Goal: Task Accomplishment & Management: Complete application form

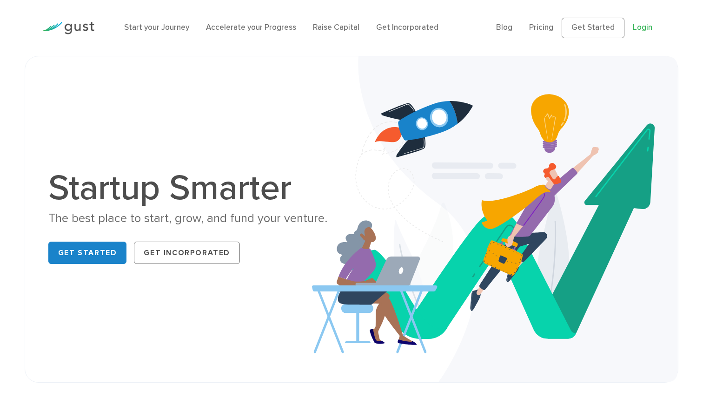
click at [646, 30] on link "Login" at bounding box center [643, 27] width 20 height 9
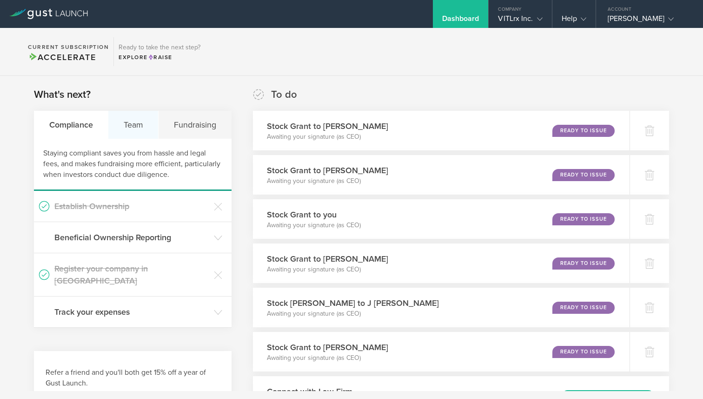
click at [126, 126] on div "Team" at bounding box center [133, 125] width 50 height 28
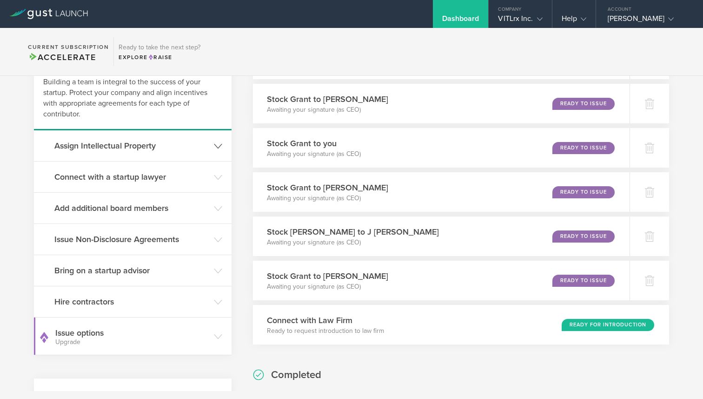
scroll to position [72, 0]
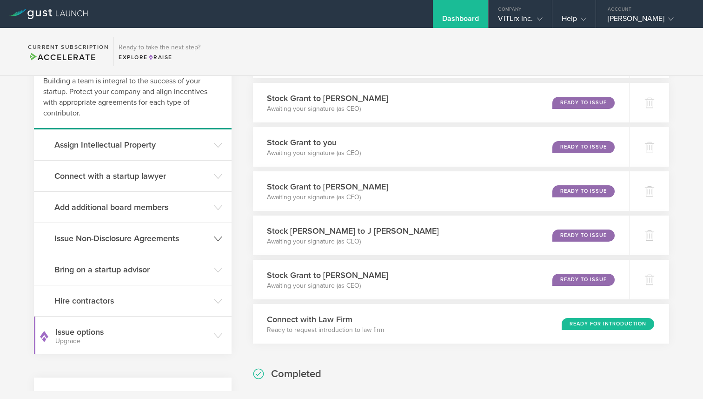
click at [125, 238] on h3 "Issue Non-Disclosure Agreements" at bounding box center [131, 238] width 155 height 12
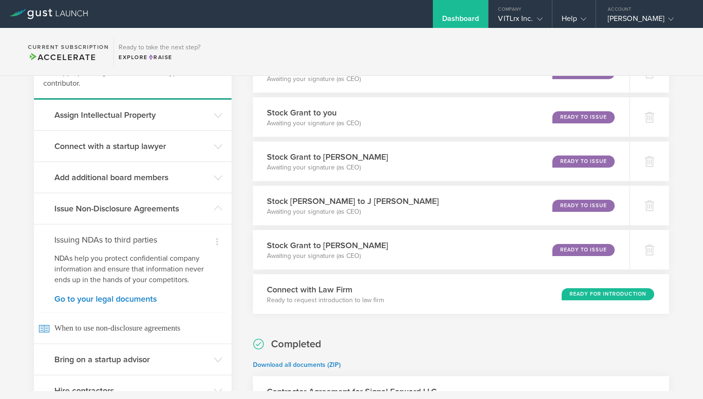
scroll to position [106, 0]
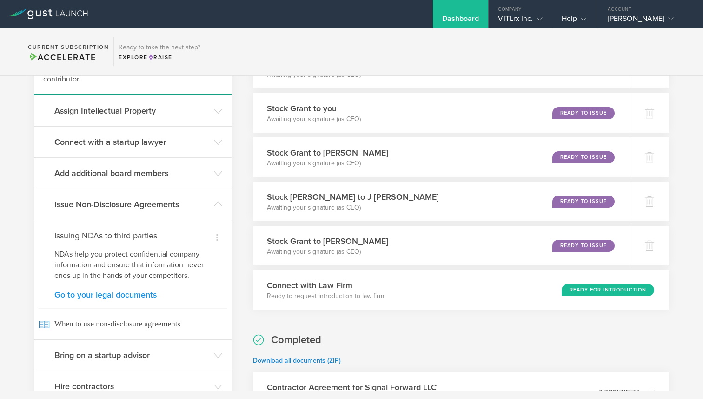
click at [113, 292] on link "Go to your legal documents" at bounding box center [132, 294] width 157 height 8
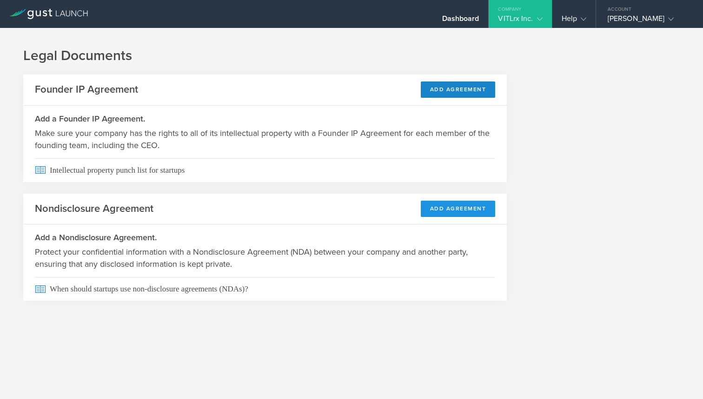
click at [462, 209] on button "Add Agreement" at bounding box center [458, 208] width 75 height 16
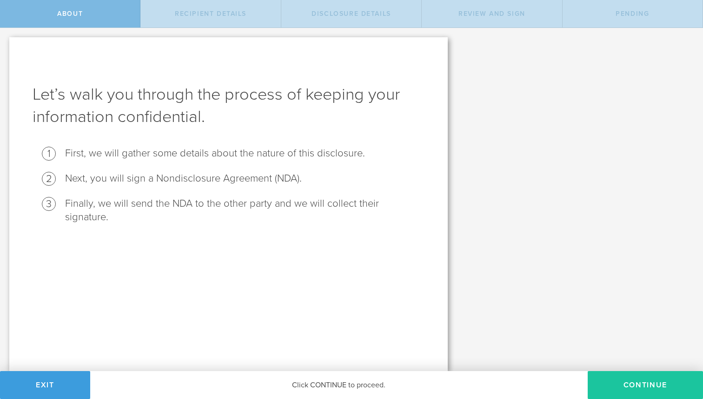
click at [648, 382] on button "Continue" at bounding box center [645, 385] width 115 height 28
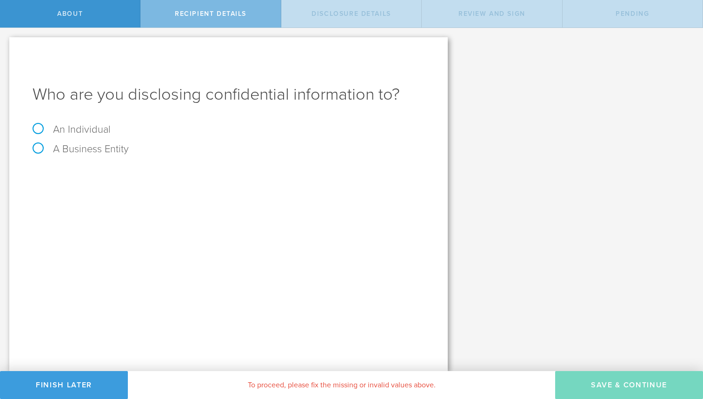
click at [75, 131] on label "An Individual" at bounding box center [72, 129] width 78 height 12
click at [6, 43] on input "An Individual" at bounding box center [3, 35] width 6 height 15
radio input "true"
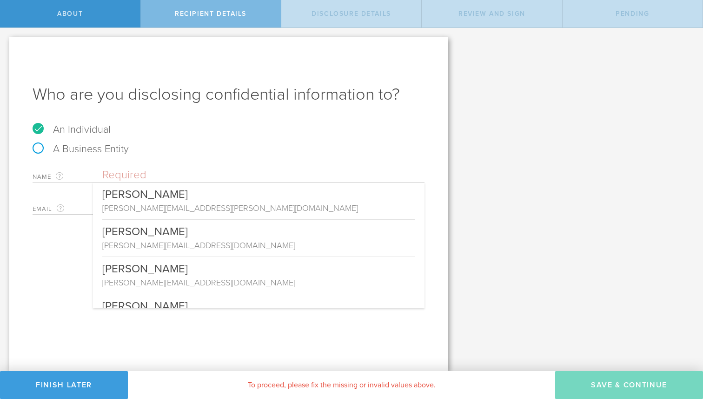
click at [118, 176] on input "text" at bounding box center [263, 175] width 322 height 14
paste input "[EMAIL_ADDRESS][DOMAIN_NAME]"
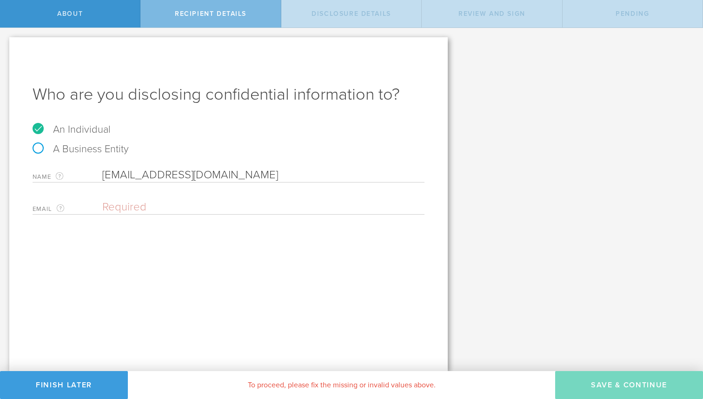
type input "[EMAIL_ADDRESS][DOMAIN_NAME]"
click at [124, 208] on input "email" at bounding box center [261, 207] width 318 height 14
paste input "[EMAIL_ADDRESS][DOMAIN_NAME]"
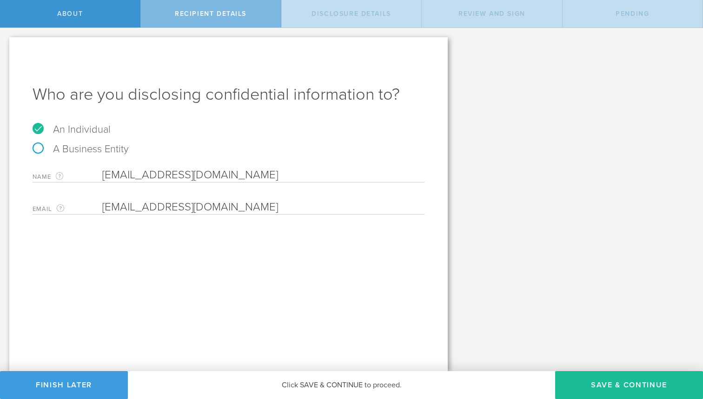
type input "[EMAIL_ADDRESS][DOMAIN_NAME]"
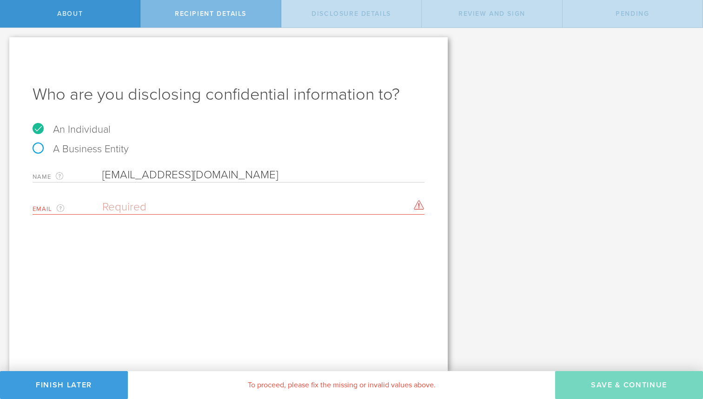
click at [151, 170] on input "[EMAIL_ADDRESS][DOMAIN_NAME]" at bounding box center [263, 175] width 322 height 14
drag, startPoint x: 151, startPoint y: 170, endPoint x: 168, endPoint y: 193, distance: 28.9
click at [168, 193] on div "Name The first and last name of the person that you are disclosing confidential…" at bounding box center [229, 188] width 392 height 51
drag, startPoint x: 113, startPoint y: 174, endPoint x: 86, endPoint y: 171, distance: 27.1
click at [86, 171] on div "Name The first and last name of the person that you are disclosing confidential…" at bounding box center [229, 172] width 392 height 19
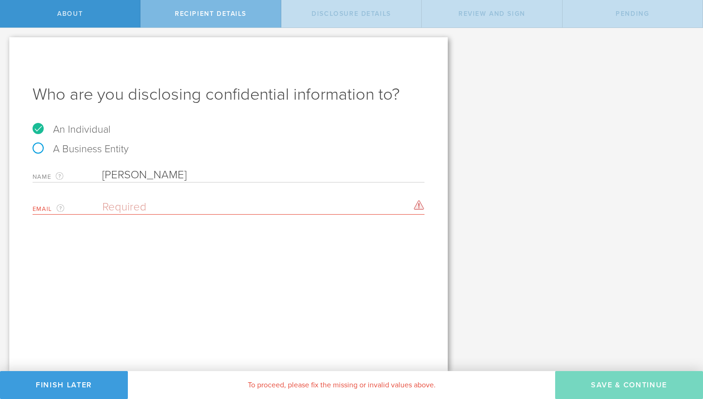
type input "[PERSON_NAME]"
paste input "[EMAIL_ADDRESS][DOMAIN_NAME]"
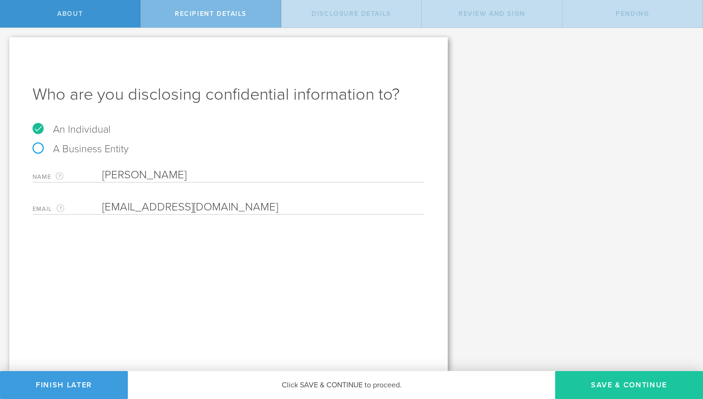
type input "[EMAIL_ADDRESS][DOMAIN_NAME]"
click at [636, 384] on button "Save & Continue" at bounding box center [629, 385] width 148 height 28
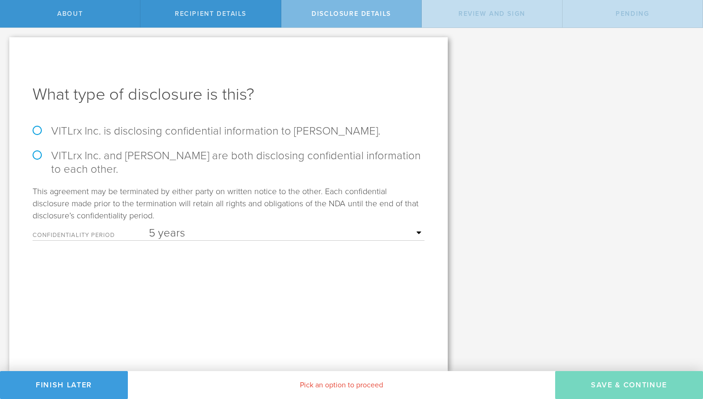
click at [208, 228] on select "1 year 2 years 3 years 4 years 5 years" at bounding box center [287, 233] width 276 height 14
select select "string:2 years"
click at [149, 226] on select "1 year 2 years 3 years 4 years 5 years" at bounding box center [287, 233] width 276 height 14
click at [38, 130] on label "VITLrx Inc. is disclosing confidential information to Nate Shuppert." at bounding box center [229, 130] width 392 height 13
click at [6, 47] on input "VITLrx Inc. is disclosing confidential information to Nate Shuppert." at bounding box center [3, 38] width 6 height 20
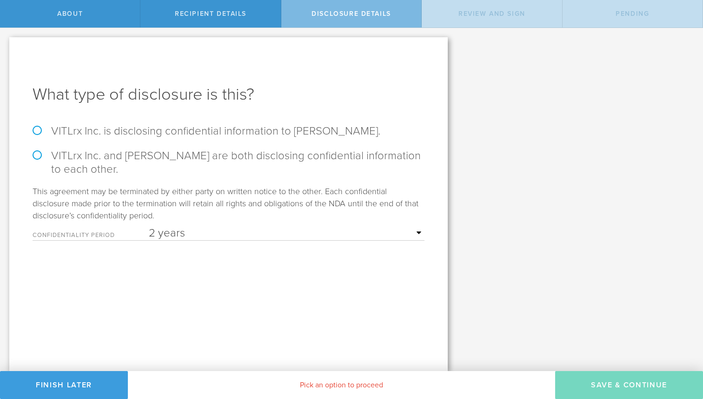
radio input "true"
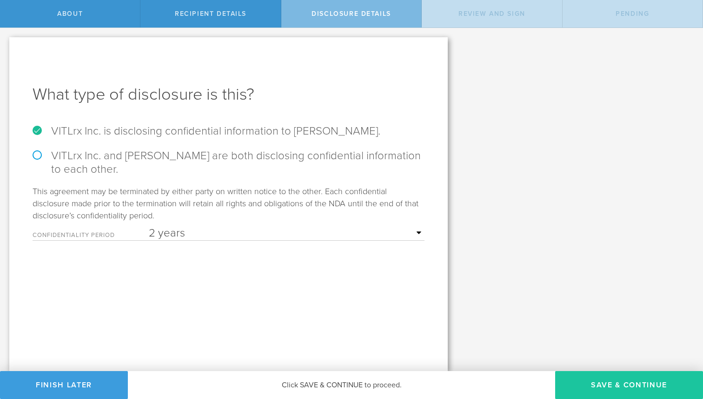
click at [612, 384] on button "Save & Continue" at bounding box center [629, 385] width 148 height 28
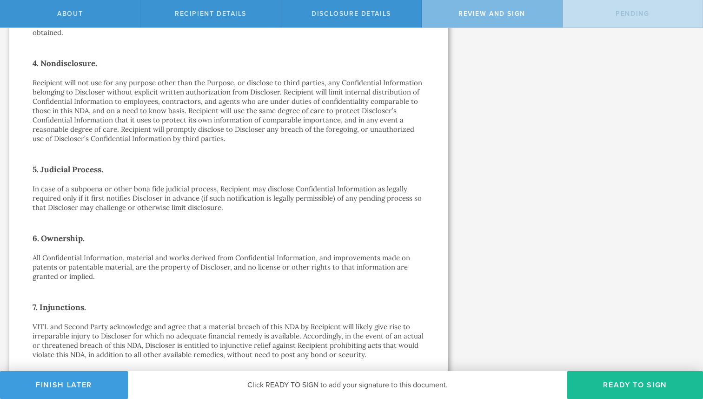
scroll to position [708, 0]
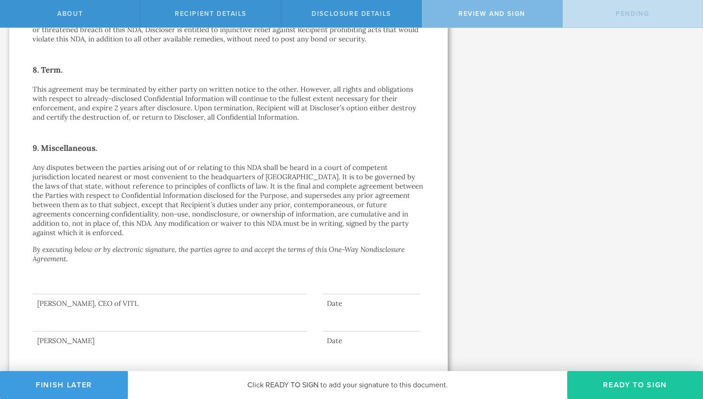
click at [634, 380] on button "Ready to Sign" at bounding box center [635, 385] width 136 height 28
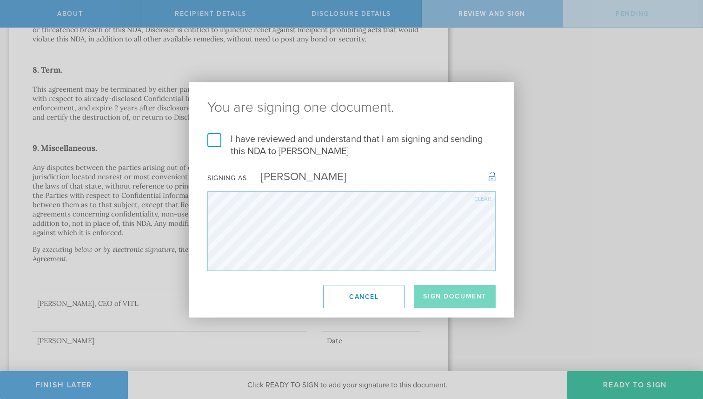
click at [217, 138] on label "I have reviewed and understand that I am signing and sending this NDA to Nate S…" at bounding box center [351, 145] width 288 height 24
click at [0, 0] on input "I have reviewed and understand that I am signing and sending this NDA to Nate S…" at bounding box center [0, 0] width 0 height 0
click at [445, 288] on button "Sign Document" at bounding box center [455, 296] width 82 height 23
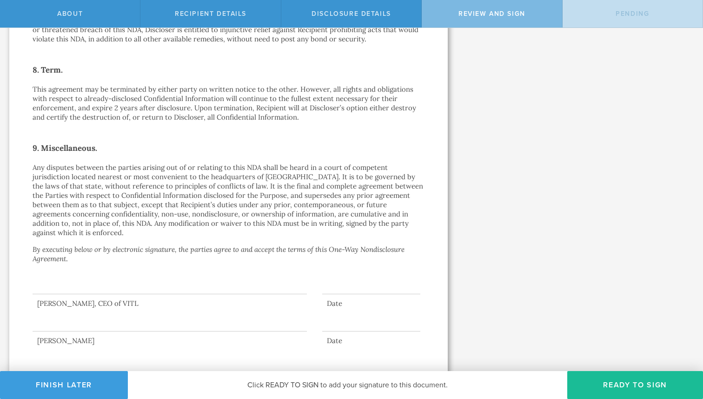
scroll to position [0, 0]
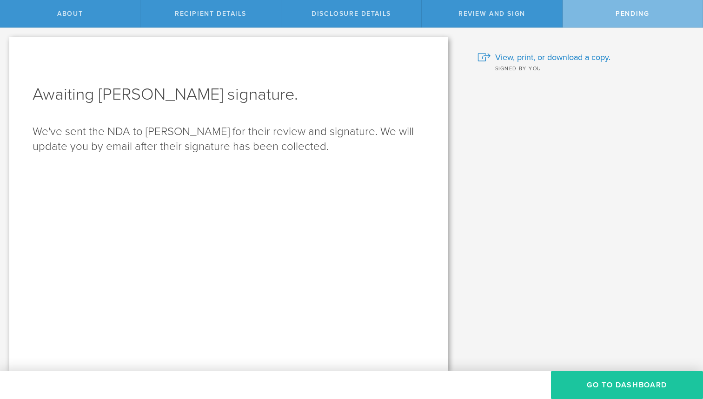
click at [613, 380] on button "Go to dashboard" at bounding box center [627, 385] width 152 height 28
click at [612, 388] on button "Go to dashboard" at bounding box center [627, 385] width 152 height 28
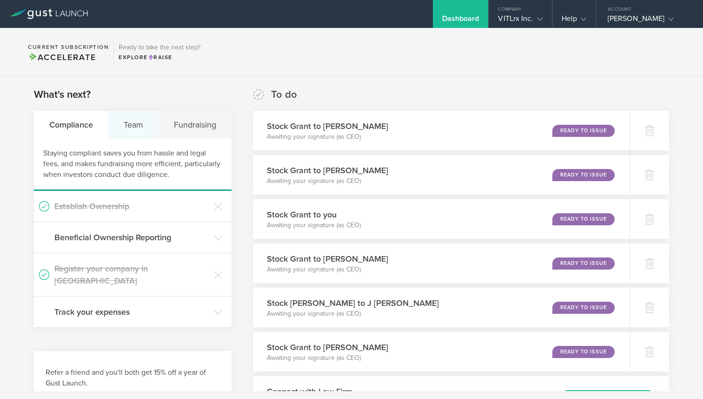
click at [138, 124] on div "Team" at bounding box center [133, 125] width 50 height 28
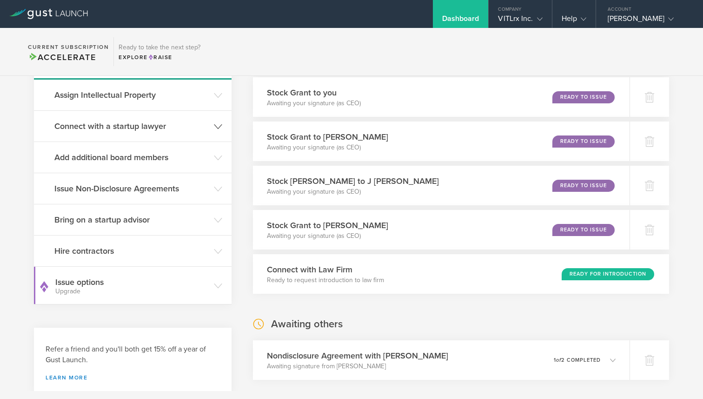
scroll to position [127, 0]
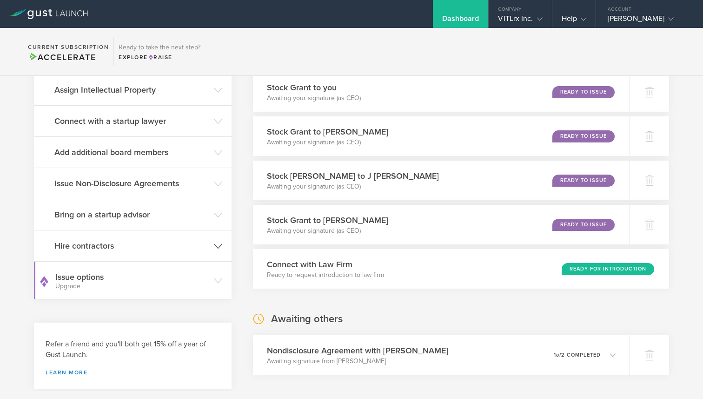
click at [115, 249] on h3 "Hire contractors" at bounding box center [131, 246] width 155 height 12
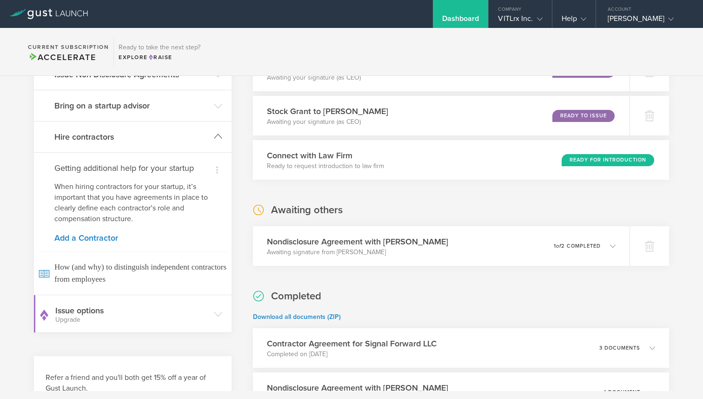
scroll to position [253, 0]
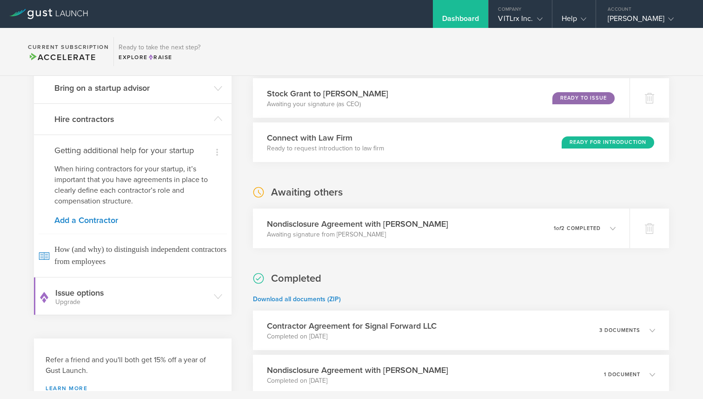
click at [82, 226] on div "Dismiss Getting additional help for your startup When hiring contractors for yo…" at bounding box center [133, 205] width 198 height 142
click at [81, 218] on link "Add a Contractor" at bounding box center [132, 220] width 157 height 8
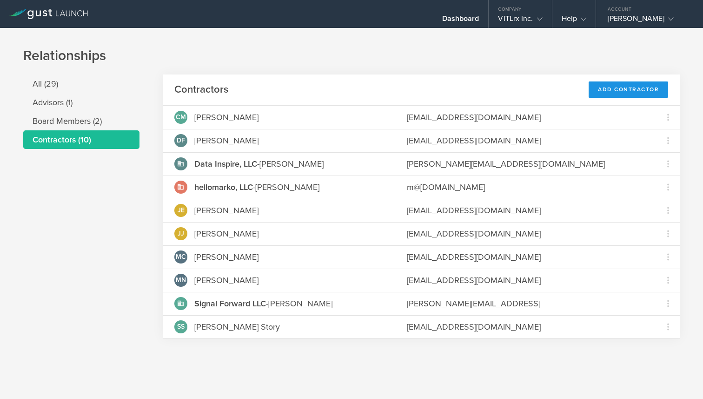
click at [632, 92] on div "Add Contractor" at bounding box center [629, 89] width 80 height 16
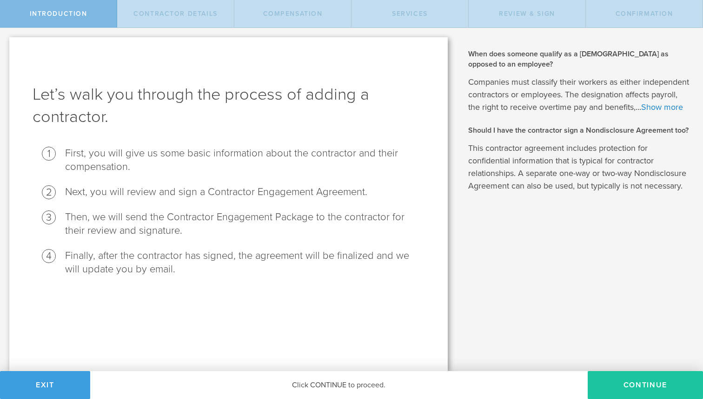
click at [642, 381] on button "Continue" at bounding box center [645, 385] width 115 height 28
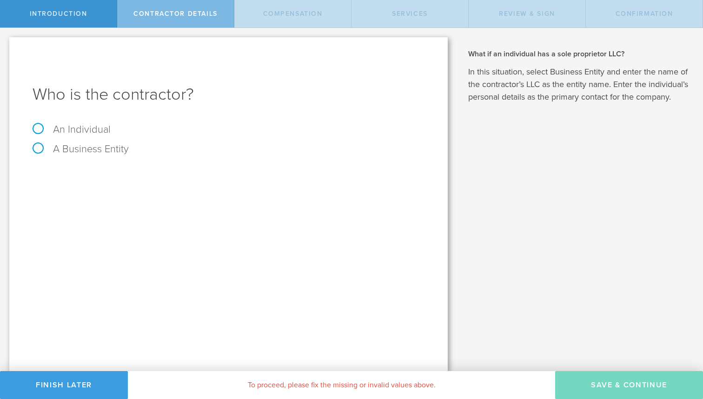
click at [74, 130] on label "An Individual" at bounding box center [72, 129] width 78 height 12
click at [6, 43] on input "An Individual" at bounding box center [3, 35] width 6 height 15
radio input "true"
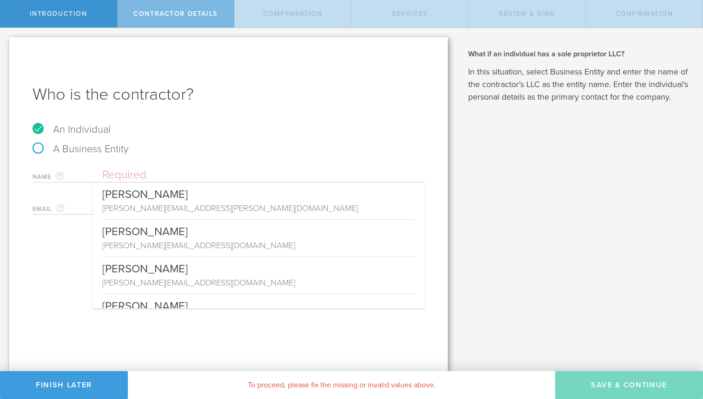
click at [144, 174] on input "text" at bounding box center [263, 175] width 322 height 14
paste input "[EMAIL_ADDRESS][DOMAIN_NAME]"
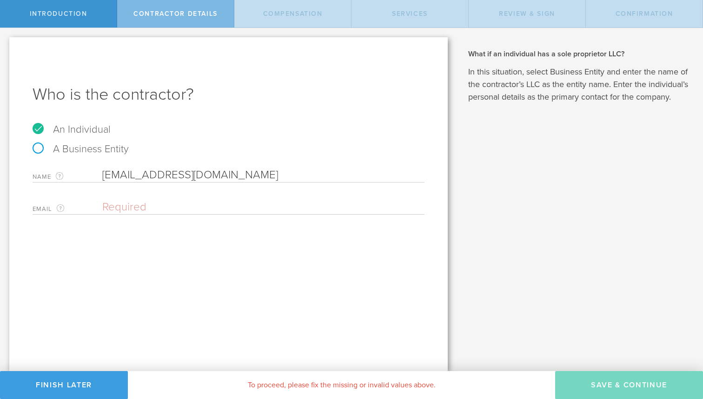
drag, startPoint x: 108, startPoint y: 173, endPoint x: 88, endPoint y: 169, distance: 19.9
click at [88, 169] on div "Name The first and last name of the person that you are hiring as a contractor.…" at bounding box center [229, 172] width 392 height 19
click at [235, 180] on input "Nate [EMAIL_ADDRESS][DOMAIN_NAME]" at bounding box center [263, 175] width 322 height 14
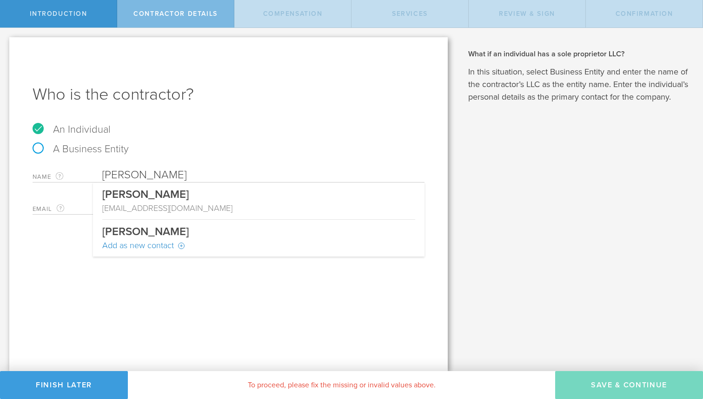
type input "[PERSON_NAME]"
type input "[EMAIL_ADDRESS][DOMAIN_NAME]"
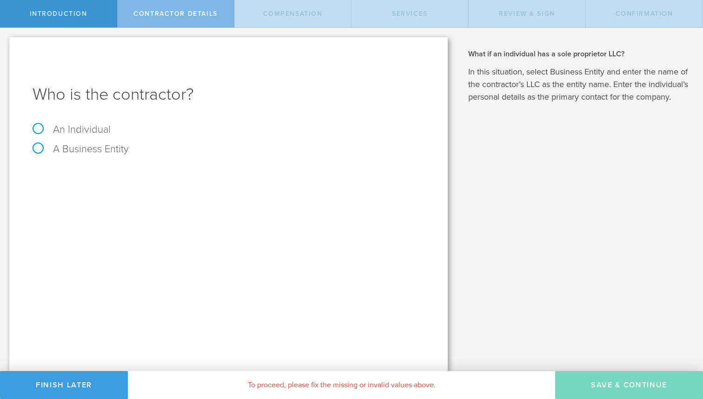
click at [72, 133] on label "An Individual" at bounding box center [72, 129] width 78 height 12
click at [6, 43] on input "An Individual" at bounding box center [3, 35] width 6 height 15
radio input "true"
click at [129, 176] on input "text" at bounding box center [263, 175] width 322 height 14
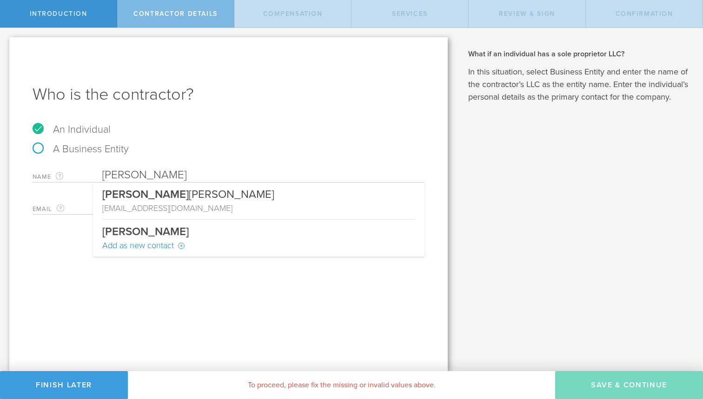
type input "[PERSON_NAME]"
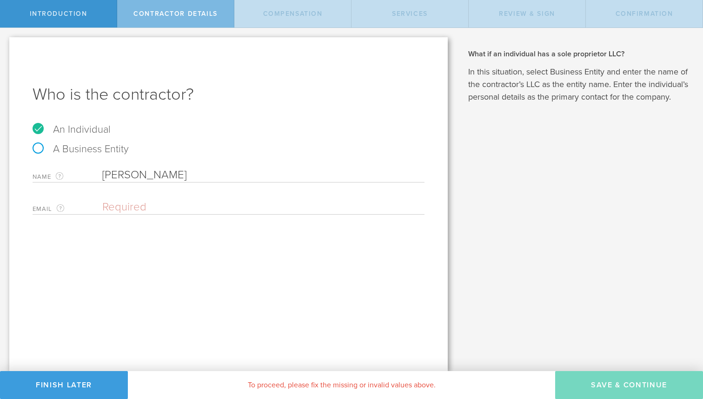
click at [111, 206] on input "email" at bounding box center [261, 207] width 318 height 14
paste input "nshuppert@gmail.com"
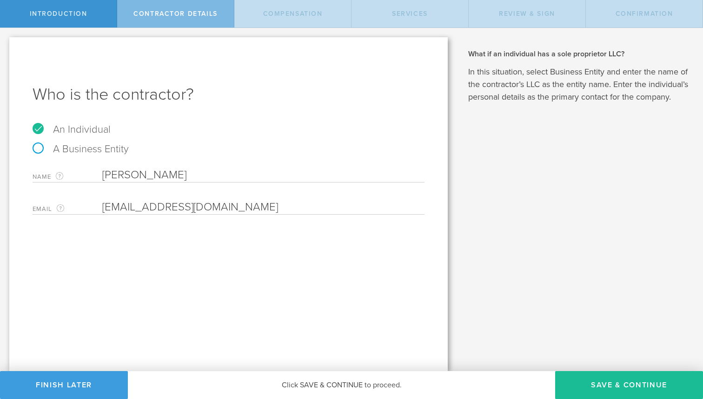
type input "nshuppert@gmail.com"
click at [146, 174] on input "Nate S" at bounding box center [263, 175] width 322 height 14
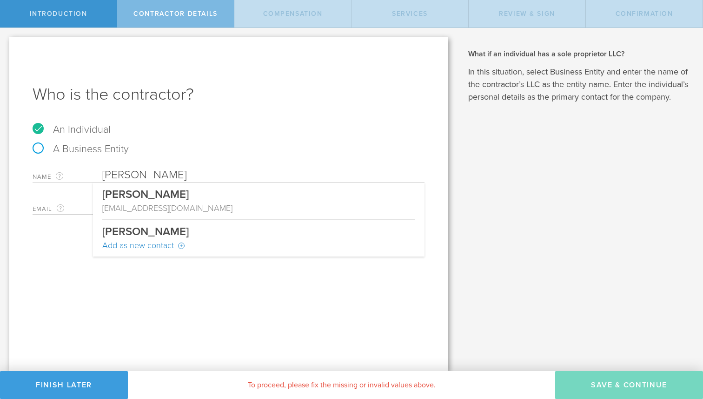
type input "Nate Shuppert"
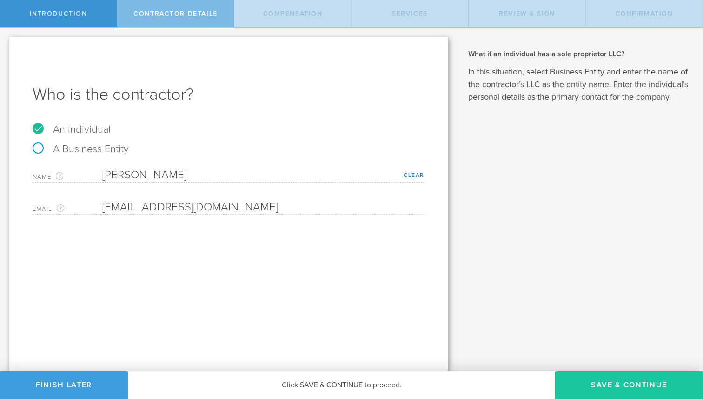
click at [607, 380] on button "Save & Continue" at bounding box center [629, 385] width 148 height 28
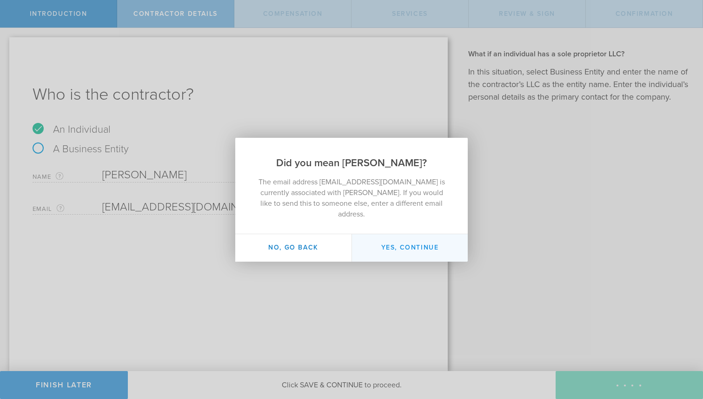
click at [413, 239] on button "Yes, continue" at bounding box center [410, 247] width 116 height 27
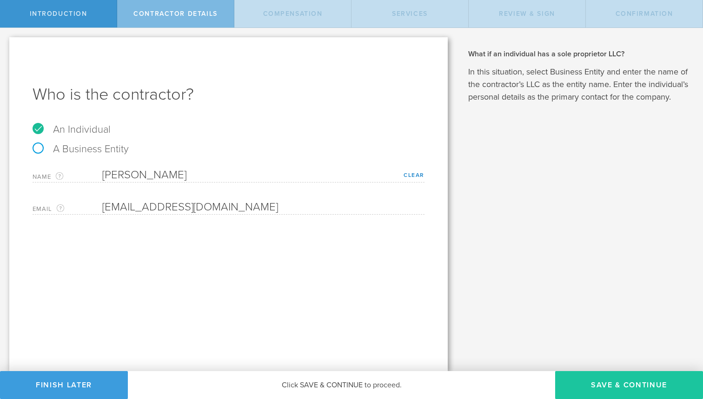
click at [631, 382] on button "Save & Continue" at bounding box center [629, 385] width 148 height 28
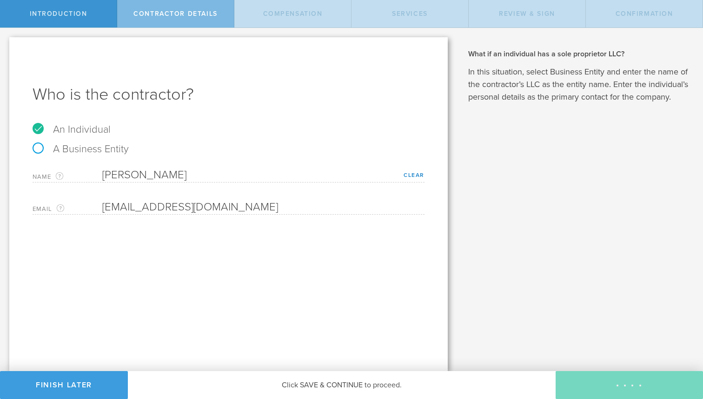
select select "none"
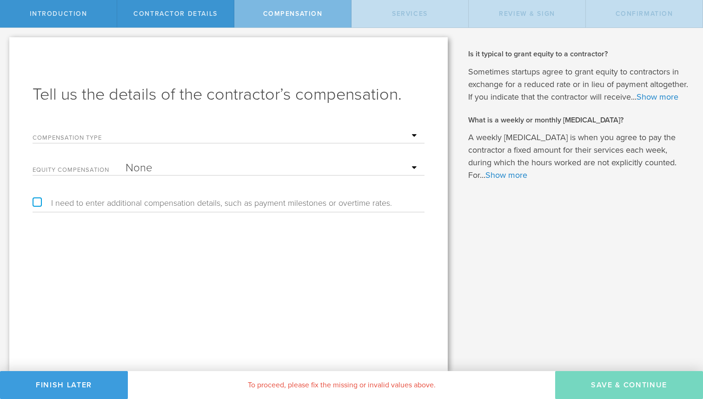
click at [160, 131] on select "Hourly Daily Weekly Retainer Monthly Retainer Project Flat Rate No cash compens…" at bounding box center [273, 136] width 294 height 14
click at [157, 127] on div "Compensation Type Hourly Daily Weekly Retainer Monthly Retainer Project Flat Ra…" at bounding box center [229, 133] width 392 height 19
click at [153, 139] on select "Hourly Daily Weekly Retainer Monthly Retainer Project Flat Rate No cash compens…" at bounding box center [273, 136] width 294 height 14
click at [160, 135] on select "Hourly Daily Weekly Retainer Monthly Retainer Project Flat Rate No cash compens…" at bounding box center [273, 136] width 294 height 14
click at [195, 142] on select "Hourly Daily Weekly Retainer Monthly Retainer Project Flat Rate No cash compens…" at bounding box center [273, 136] width 294 height 14
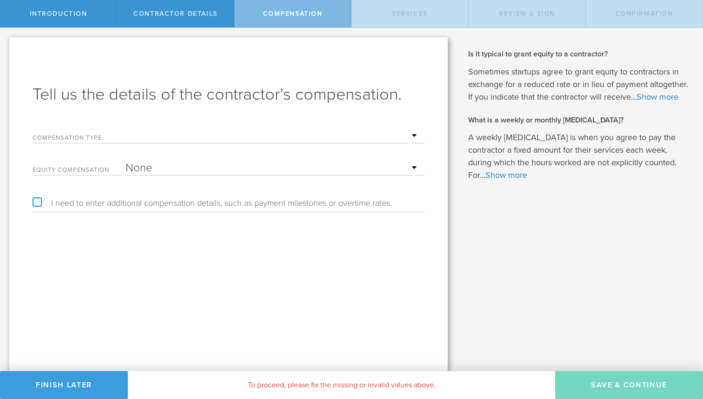
select select "project"
click at [126, 129] on select "Hourly Daily Weekly Retainer Monthly Retainer Project Flat Rate No cash compens…" at bounding box center [273, 136] width 294 height 14
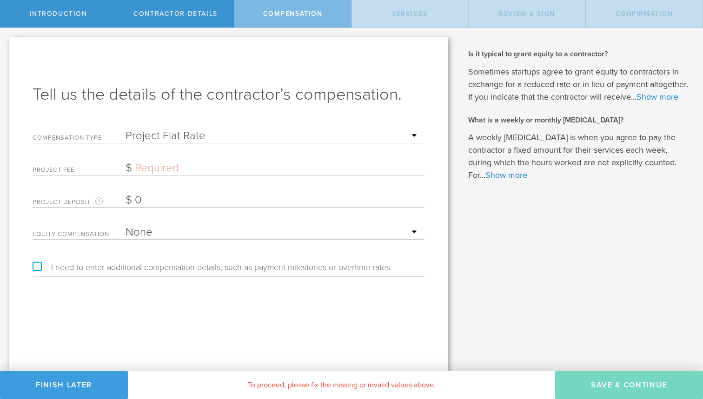
click at [159, 168] on input "text" at bounding box center [273, 168] width 294 height 14
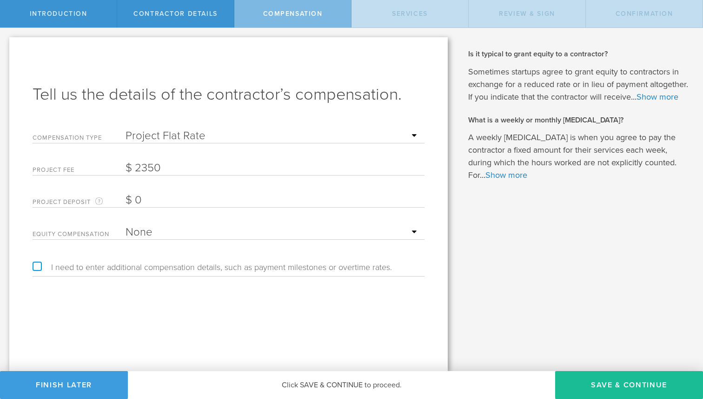
type input "2,350"
click at [142, 229] on select "None Stock Grant" at bounding box center [273, 232] width 294 height 14
click at [631, 379] on button "Save & Continue" at bounding box center [629, 385] width 148 height 28
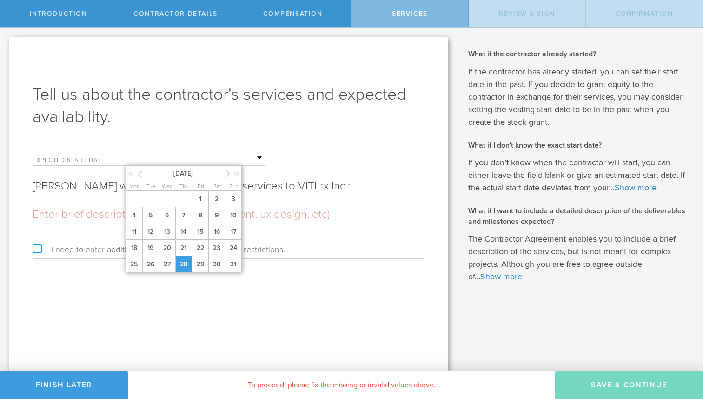
click at [184, 263] on span "28" at bounding box center [183, 264] width 17 height 16
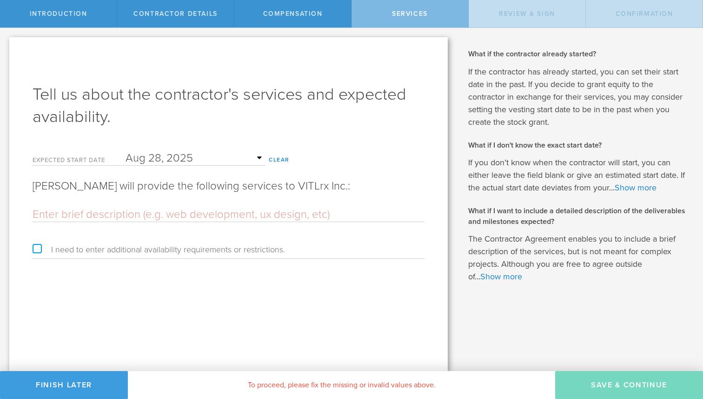
click at [129, 210] on input "text" at bounding box center [229, 214] width 392 height 14
paste input "video pre-production, shooting, and editing"
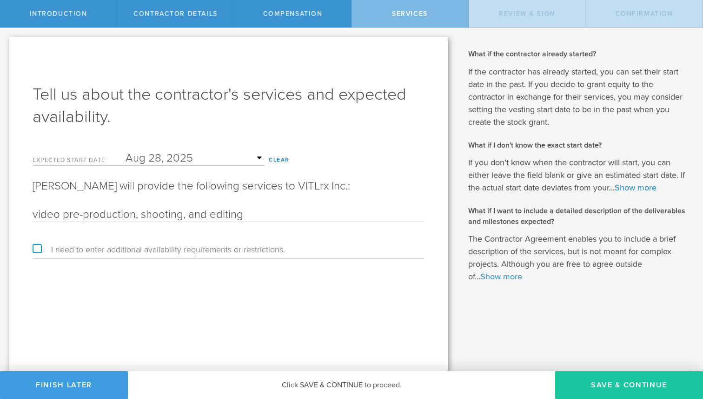
type input "video pre-production, shooting, and editing"
click at [630, 384] on button "Save & Continue" at bounding box center [629, 385] width 148 height 28
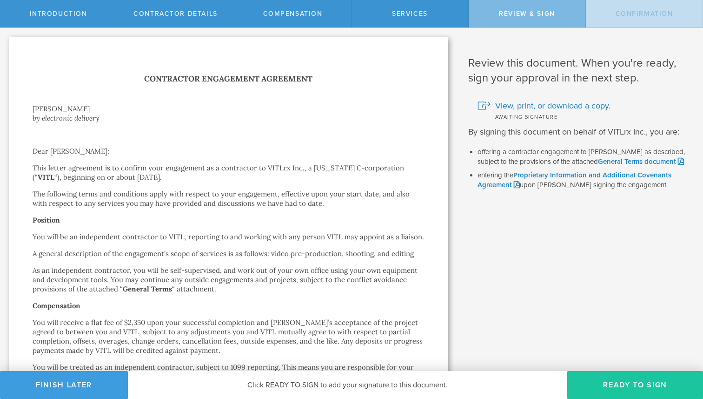
click at [604, 391] on button "Ready to Sign" at bounding box center [635, 385] width 136 height 28
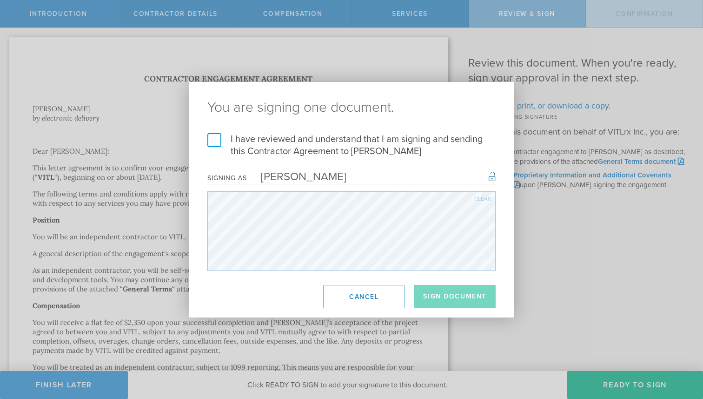
drag, startPoint x: 215, startPoint y: 140, endPoint x: 225, endPoint y: 151, distance: 14.8
click at [215, 140] on label "I have reviewed and understand that I am signing and sending this Contractor Ag…" at bounding box center [351, 145] width 288 height 24
click at [0, 0] on input "I have reviewed and understand that I am signing and sending this Contractor Ag…" at bounding box center [0, 0] width 0 height 0
click at [457, 296] on button "Sign Document" at bounding box center [455, 296] width 82 height 23
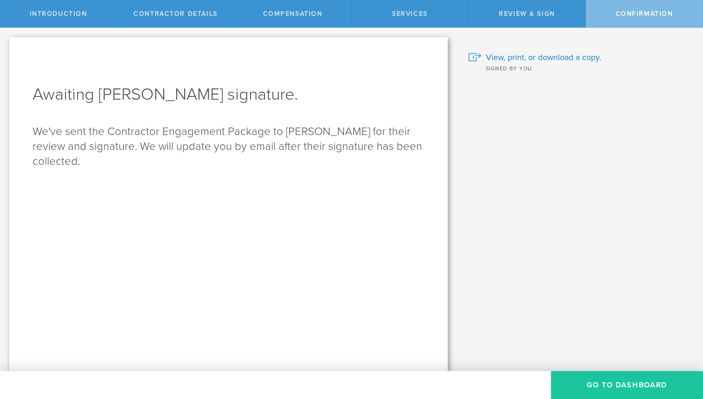
click at [628, 377] on button "Go To Dashboard" at bounding box center [627, 385] width 152 height 28
